Goal: Task Accomplishment & Management: Manage account settings

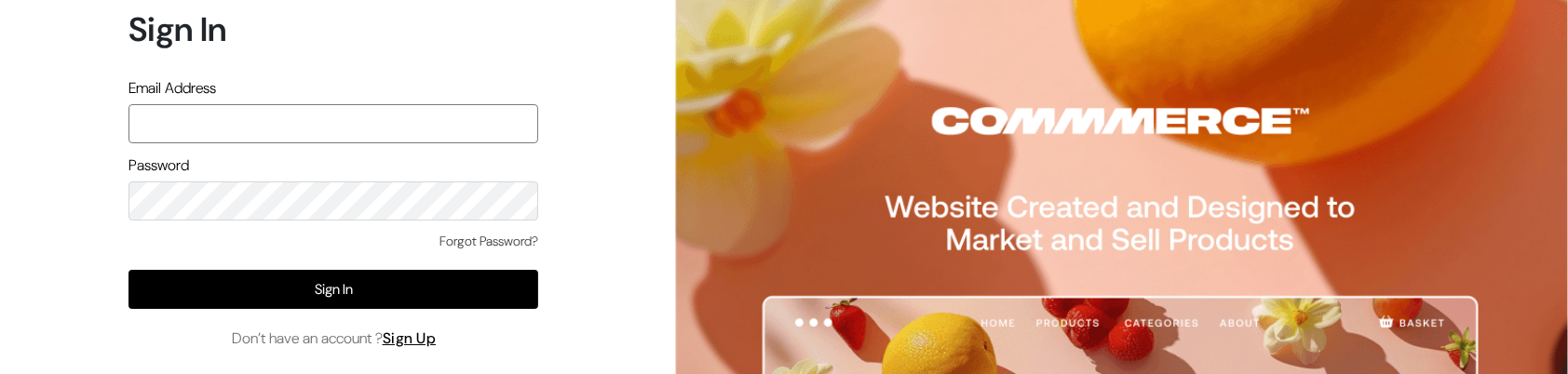
click at [463, 120] on input "text" at bounding box center [333, 124] width 410 height 39
click at [570, 69] on div "Sign In Email Address Password Forgot Password? Sign In Don’t have an account ?…" at bounding box center [327, 187] width 654 height 374
click at [445, 130] on input "text" at bounding box center [333, 124] width 410 height 39
paste input "[EMAIL_ADDRESS][DOMAIN_NAME]"
type input "[EMAIL_ADDRESS][DOMAIN_NAME]"
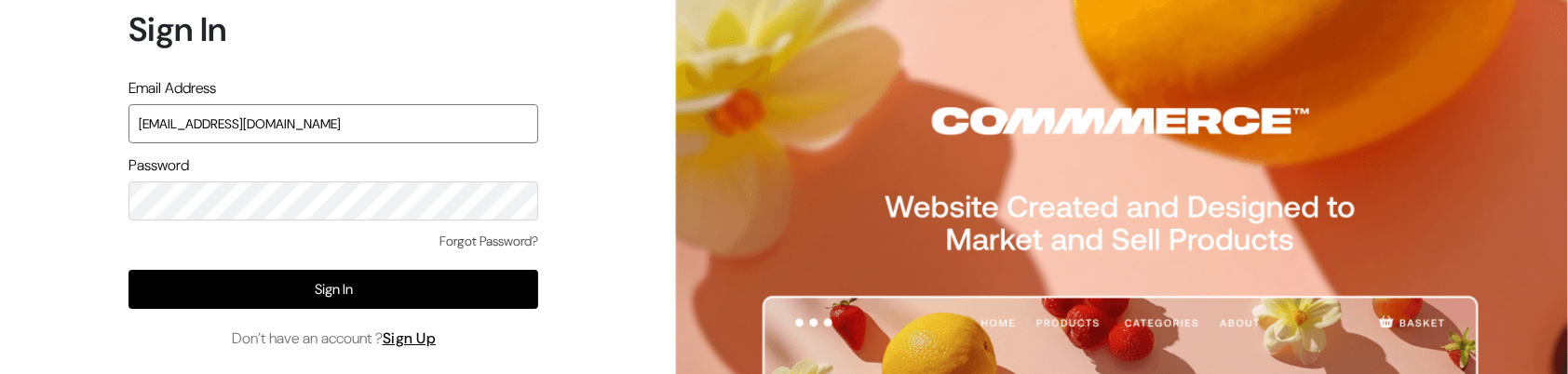
click at [358, 132] on input "[EMAIL_ADDRESS][DOMAIN_NAME]" at bounding box center [333, 124] width 410 height 39
paste input "[EMAIL_ADDRESS][DOMAIN_NAME]"
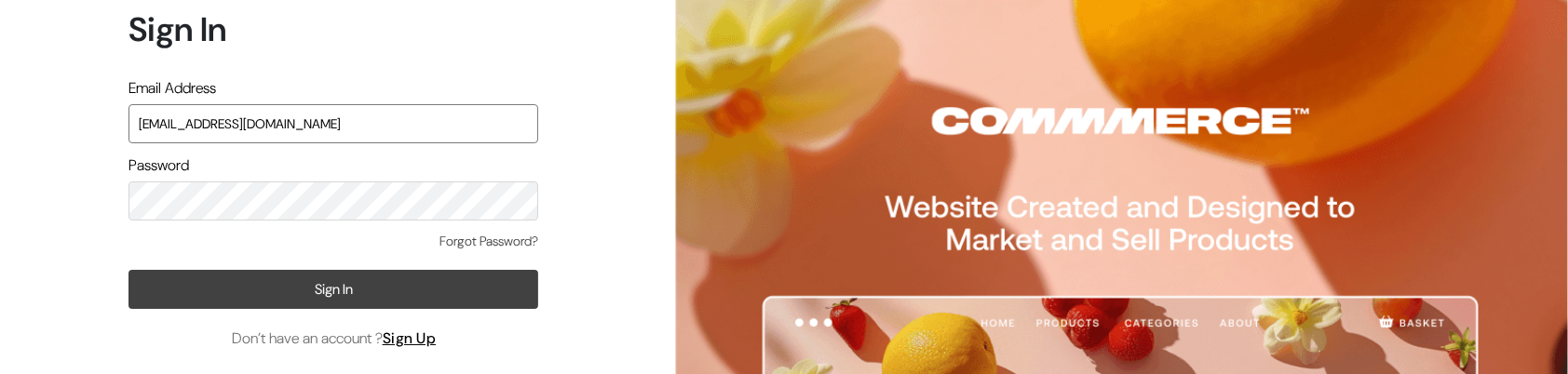
type input "[EMAIL_ADDRESS][DOMAIN_NAME]"
click at [370, 298] on button "Sign In" at bounding box center [333, 290] width 410 height 39
